Goal: Use online tool/utility: Use online tool/utility

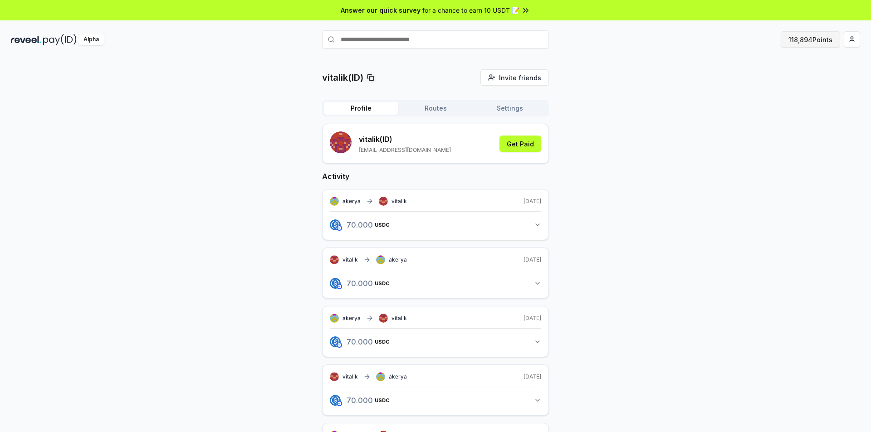
click at [810, 43] on button "118,894 Points" at bounding box center [810, 39] width 59 height 16
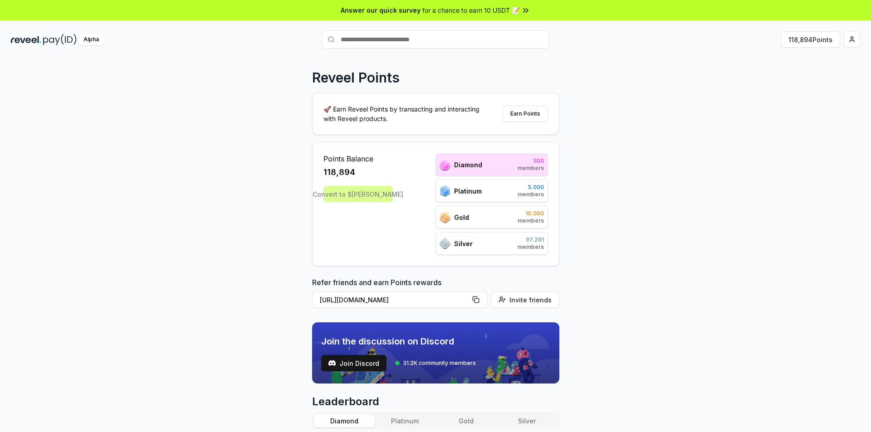
click at [360, 194] on div "Convert to $[PERSON_NAME]" at bounding box center [358, 194] width 69 height 16
